Goal: Find specific page/section: Find specific page/section

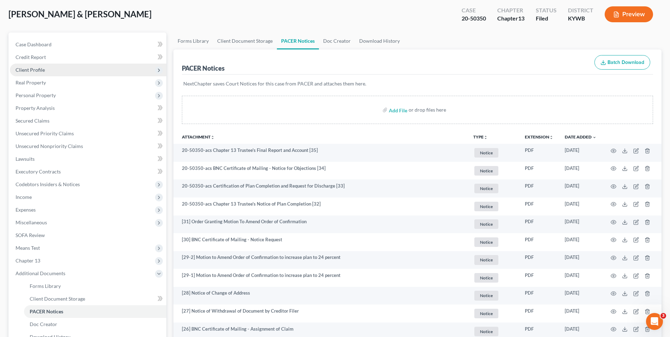
scroll to position [35, 0]
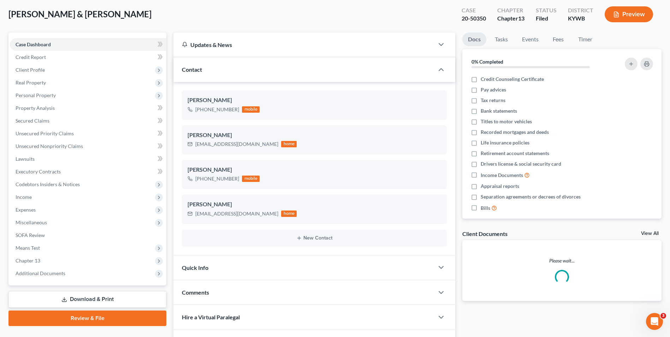
scroll to position [71, 0]
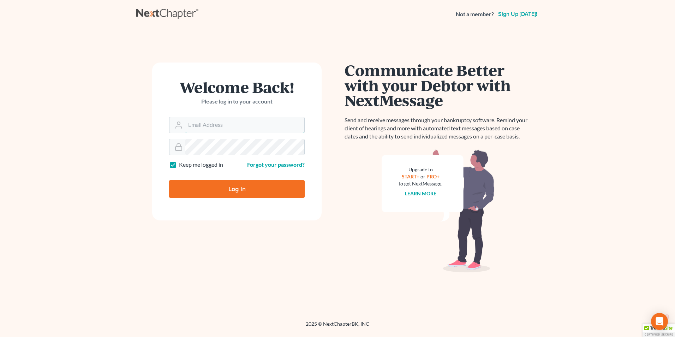
type input "itservices@farmerwright.com"
click at [271, 191] on input "Log In" at bounding box center [237, 189] width 136 height 18
type input "Thinking..."
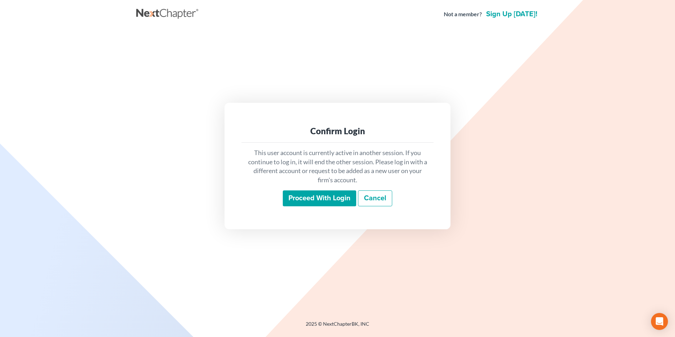
click at [328, 196] on input "Proceed with login" at bounding box center [319, 198] width 73 height 16
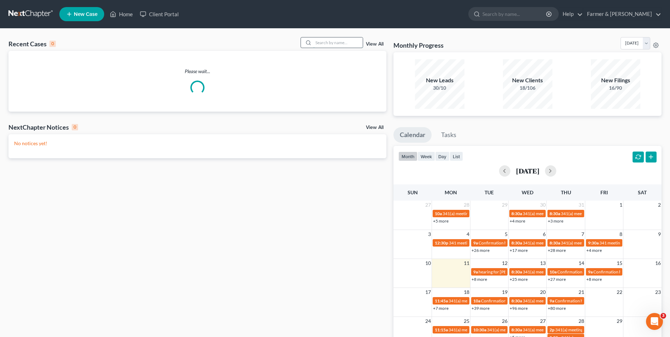
click at [327, 44] on input "search" at bounding box center [337, 42] width 49 height 10
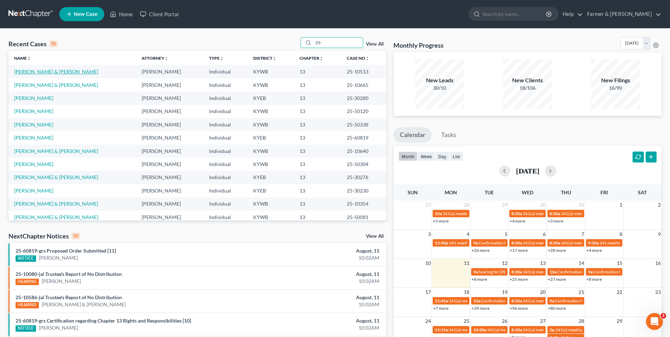
type input "25-"
click at [64, 72] on link "[PERSON_NAME] & [PERSON_NAME]" at bounding box center [56, 71] width 84 height 6
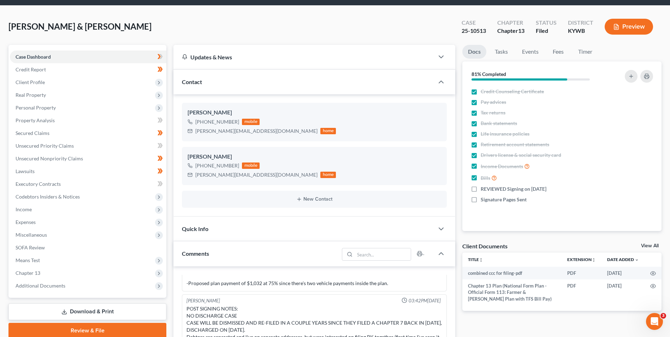
scroll to position [35, 0]
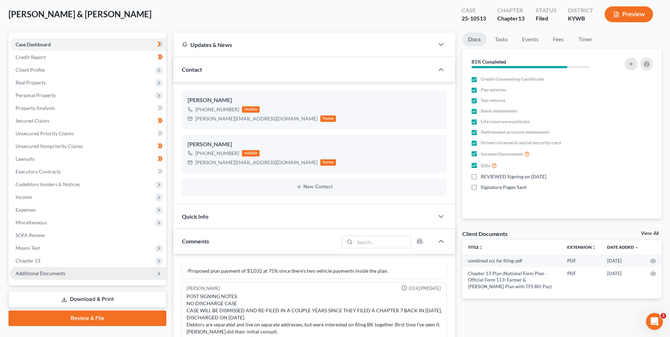
click at [79, 269] on span "Additional Documents" at bounding box center [88, 273] width 156 height 13
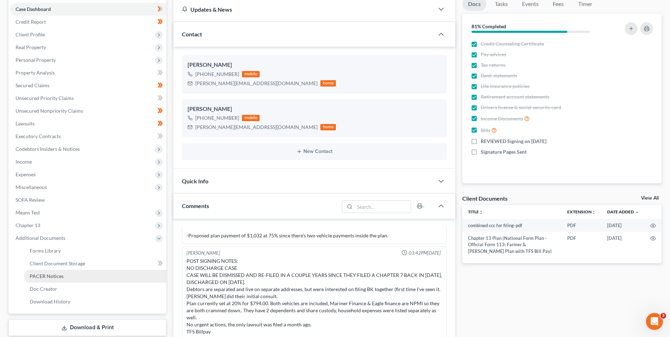
click at [74, 270] on link "PACER Notices" at bounding box center [95, 276] width 142 height 13
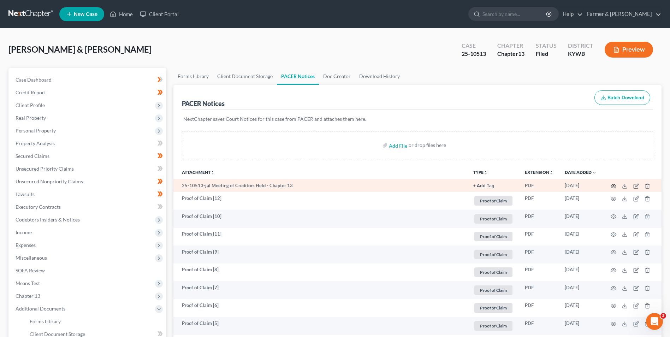
click at [614, 187] on icon "button" at bounding box center [613, 186] width 6 height 6
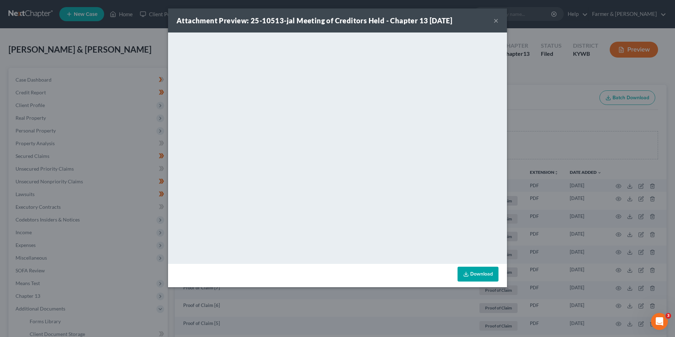
click at [496, 20] on button "×" at bounding box center [496, 20] width 5 height 8
